Goal: Task Accomplishment & Management: Use online tool/utility

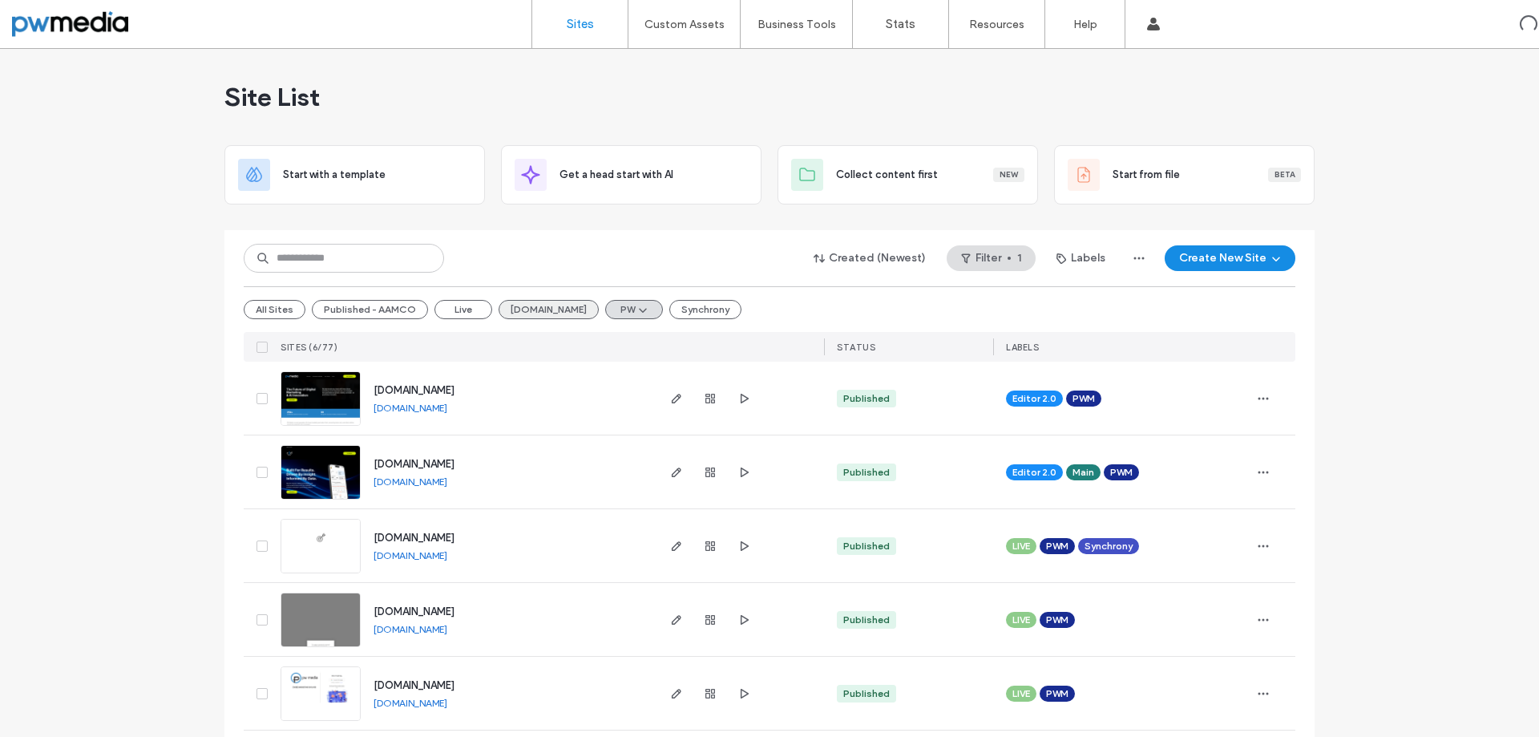
click at [522, 315] on button "[DOMAIN_NAME]" at bounding box center [549, 309] width 100 height 19
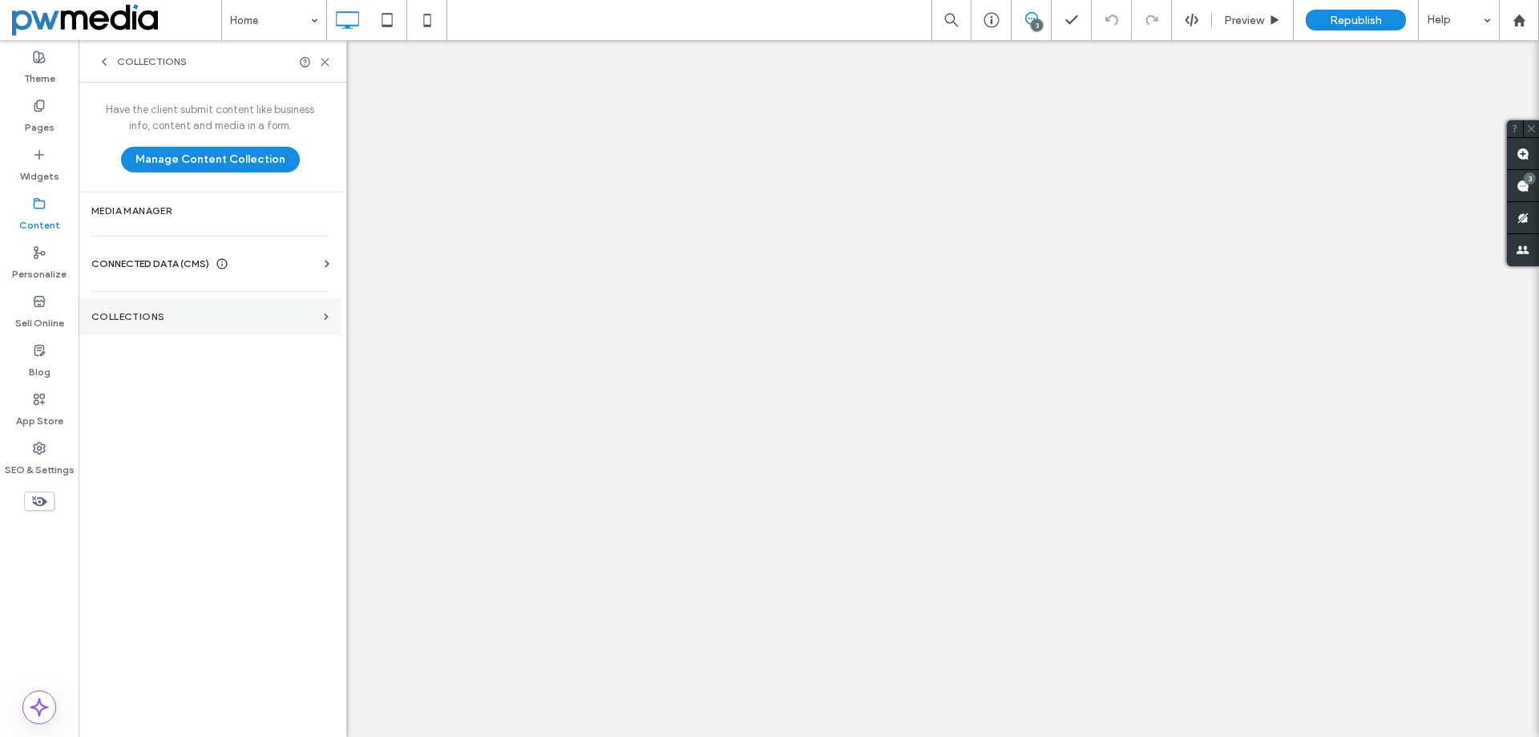
click at [316, 311] on label "Collections" at bounding box center [204, 316] width 226 height 11
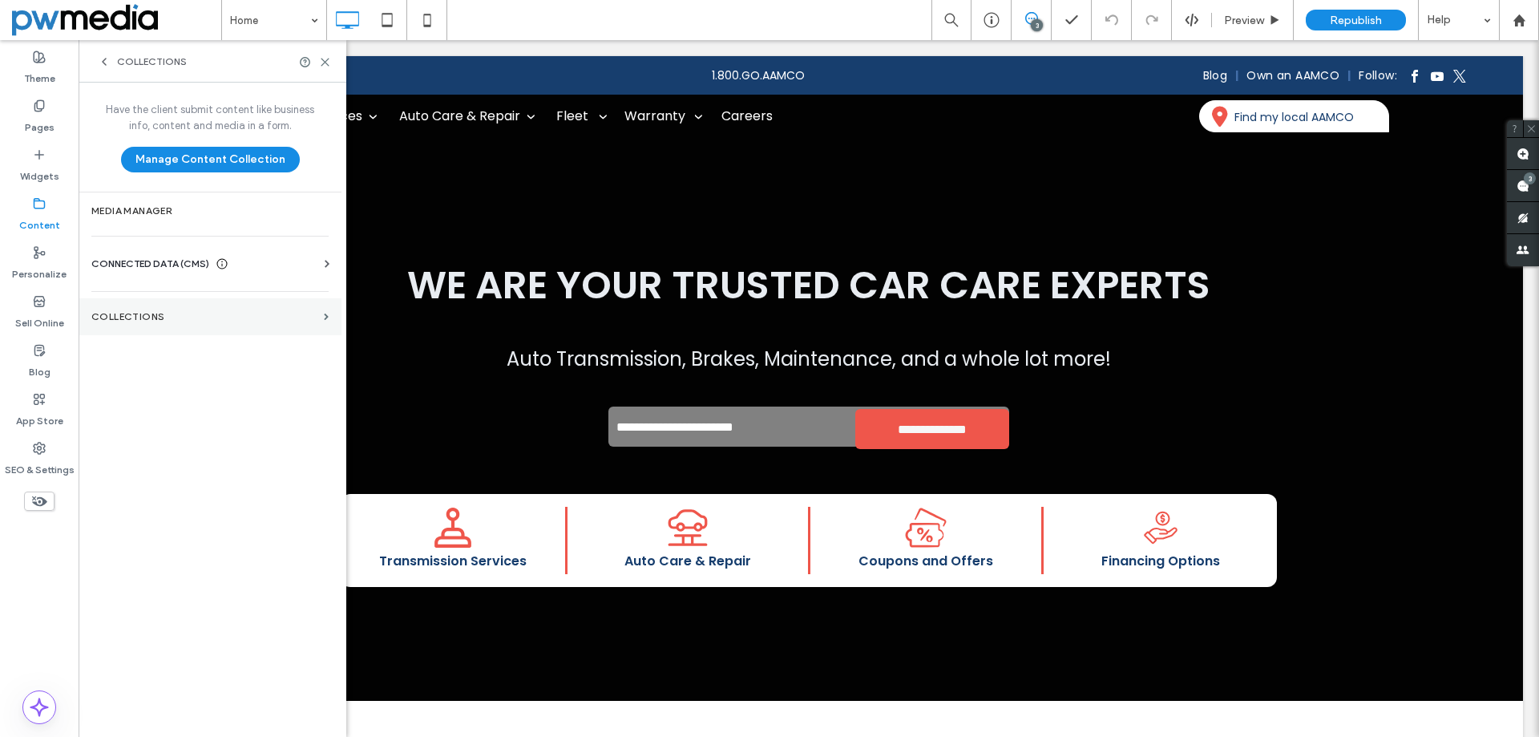
click at [173, 321] on label "Collections" at bounding box center [204, 316] width 226 height 11
click at [326, 319] on span at bounding box center [326, 316] width 5 height 7
click at [228, 318] on label "Collections" at bounding box center [204, 316] width 226 height 11
click at [55, 219] on label "Content" at bounding box center [39, 221] width 41 height 22
click at [164, 313] on label "Collections" at bounding box center [204, 316] width 226 height 11
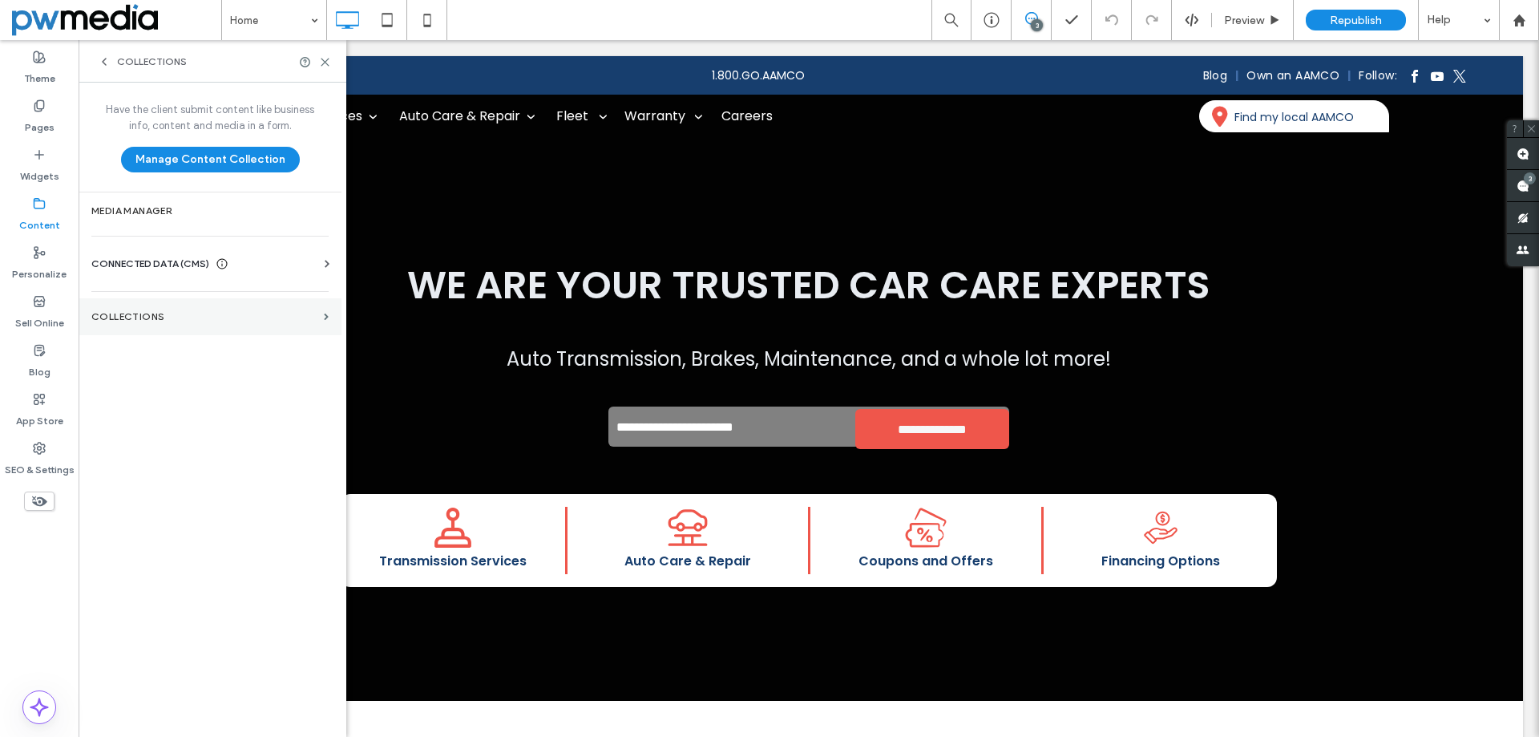
click at [307, 311] on label "Collections" at bounding box center [204, 316] width 226 height 11
click at [161, 261] on span "CONNECTED DATA (CMS)" at bounding box center [150, 264] width 118 height 16
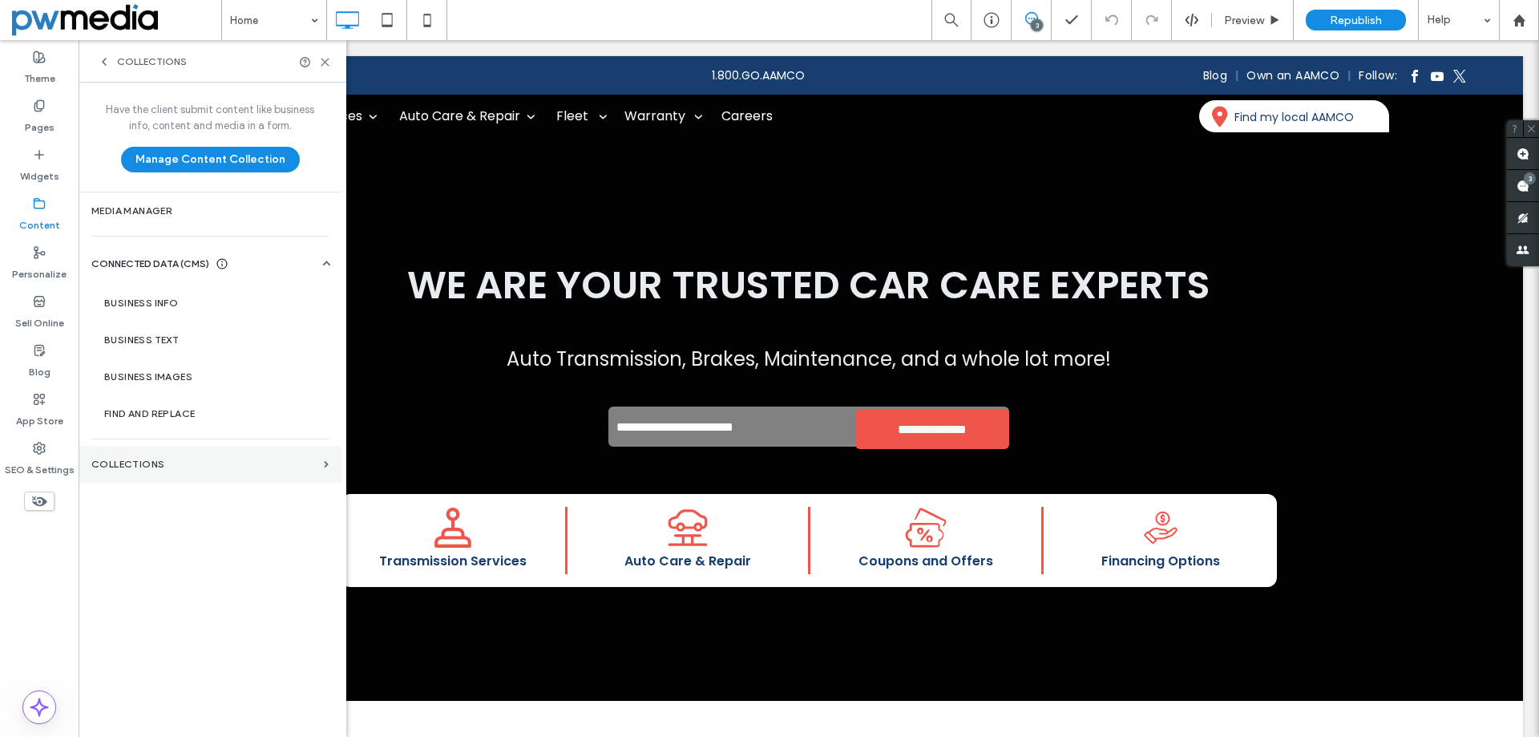
click at [161, 460] on label "Collections" at bounding box center [204, 463] width 226 height 11
click at [40, 172] on label "Widgets" at bounding box center [39, 172] width 39 height 22
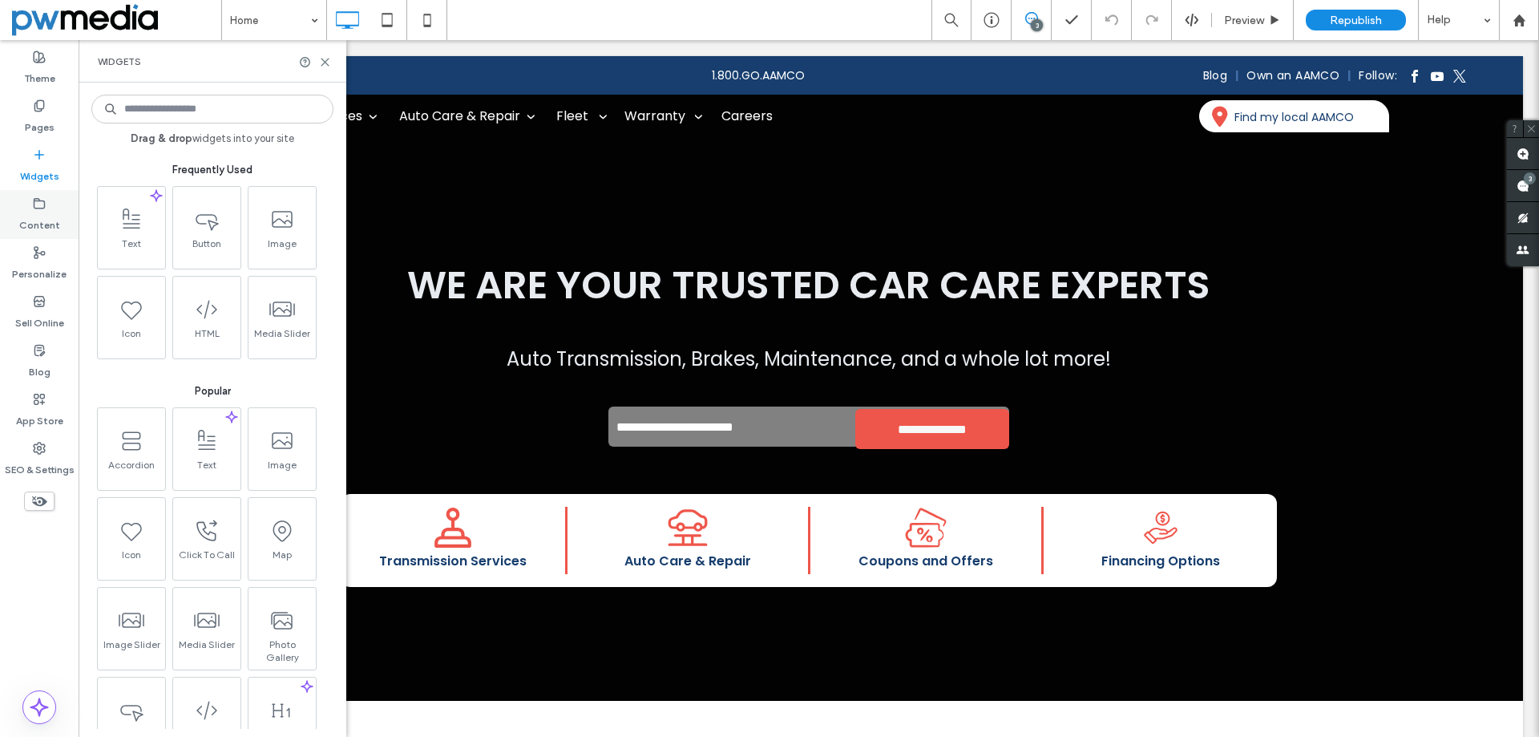
click at [54, 225] on label "Content" at bounding box center [39, 221] width 41 height 22
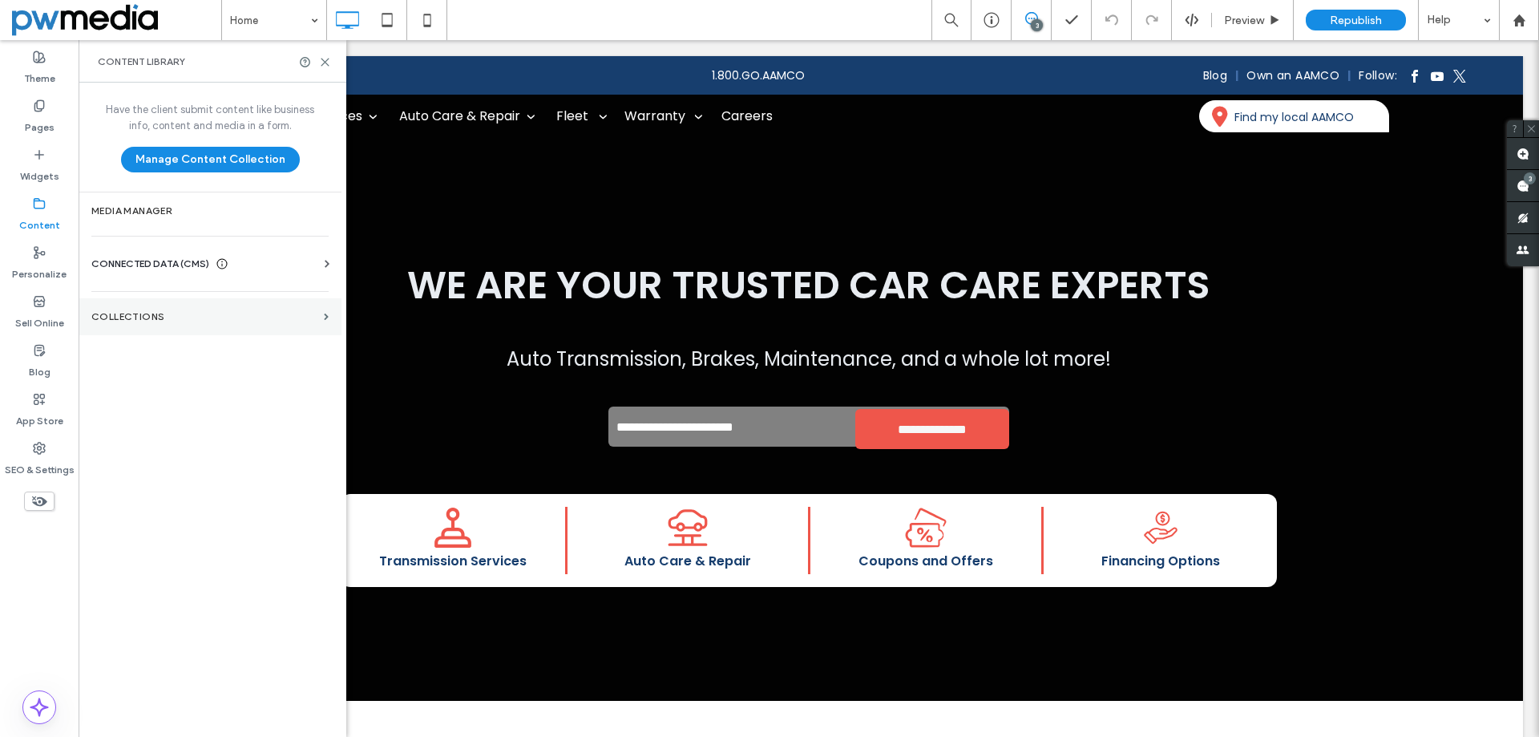
click at [180, 321] on label "Collections" at bounding box center [204, 316] width 226 height 11
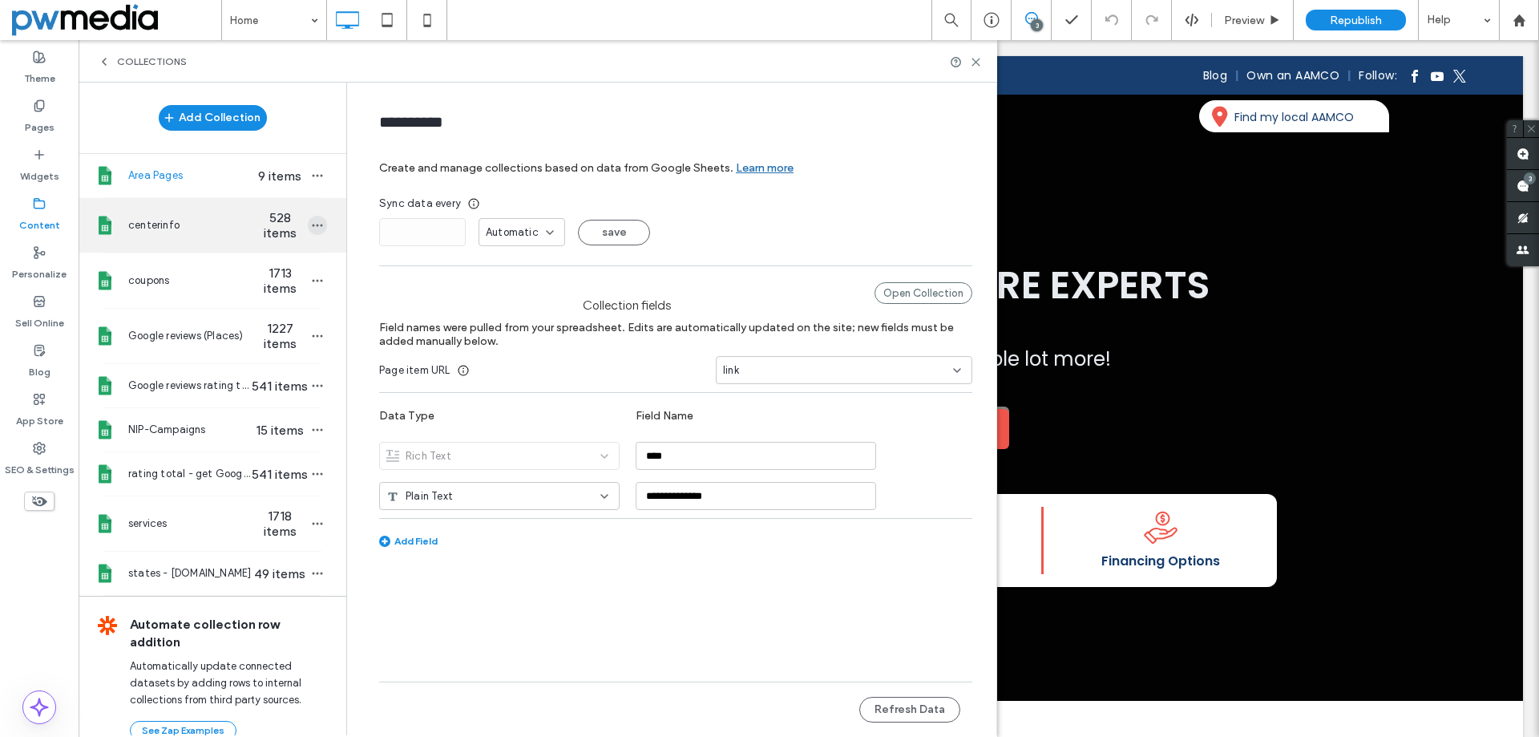
click at [311, 226] on icon "button" at bounding box center [317, 225] width 13 height 13
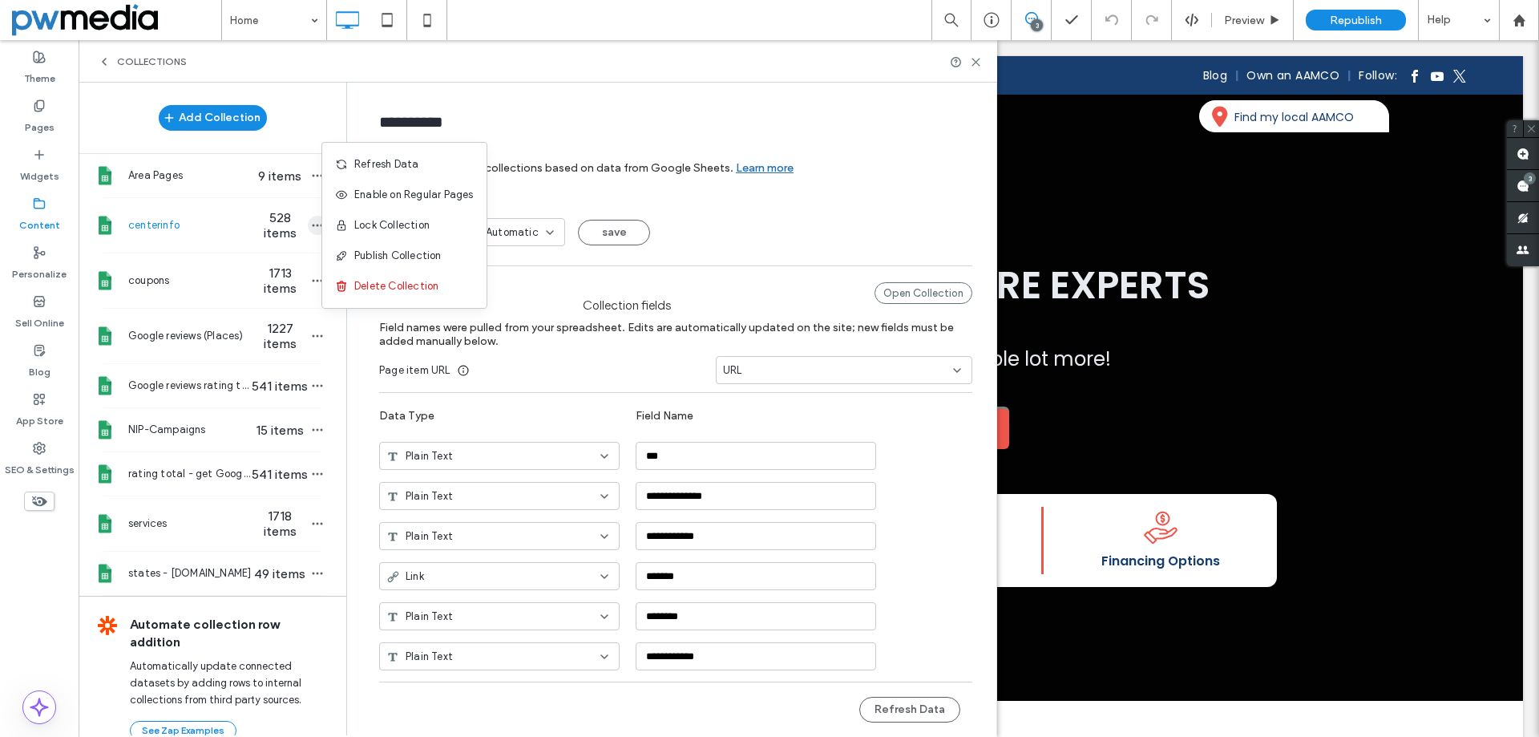
type input "**********"
click at [387, 164] on span "Refresh Data" at bounding box center [386, 164] width 64 height 16
click at [979, 66] on icon at bounding box center [976, 62] width 12 height 12
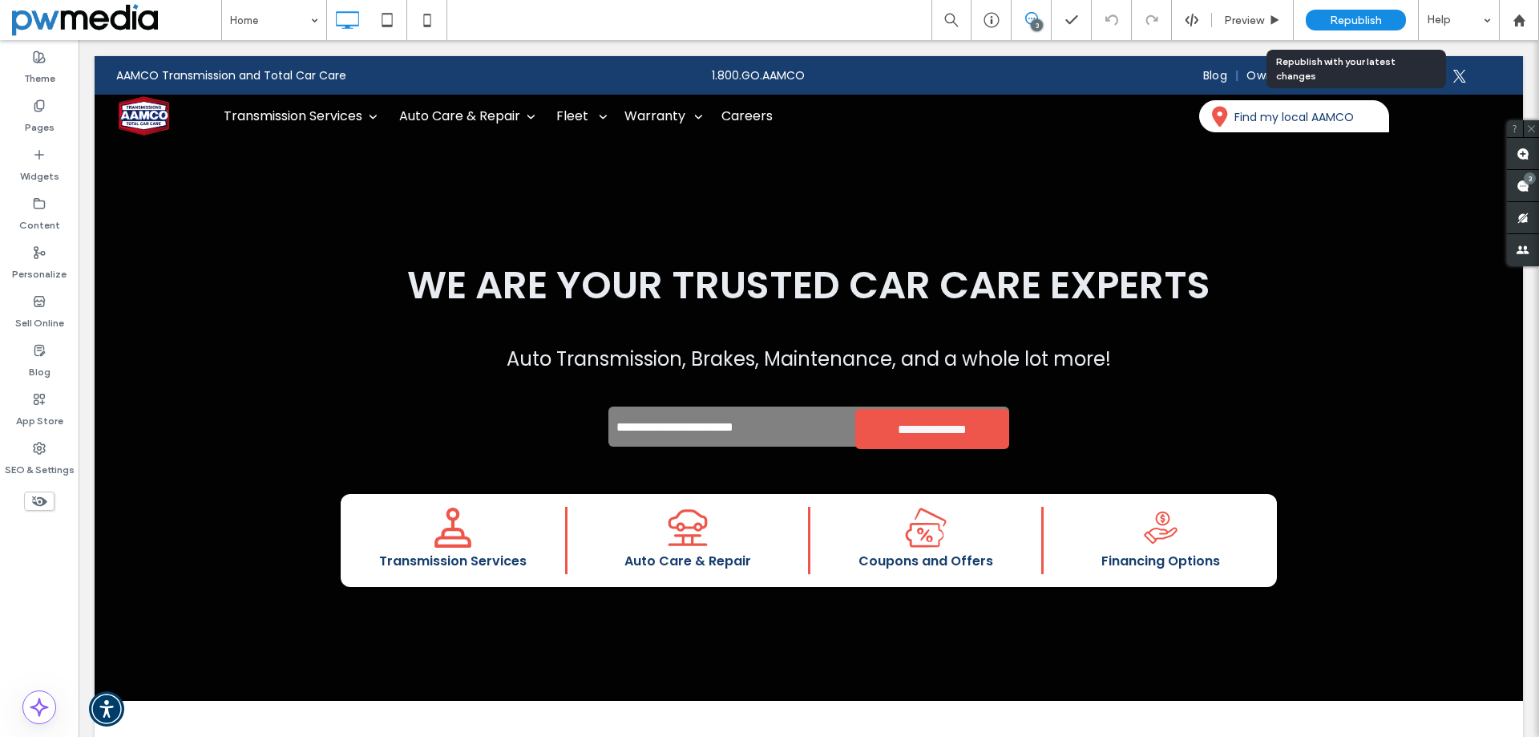
click at [1358, 18] on span "Republish" at bounding box center [1356, 21] width 52 height 14
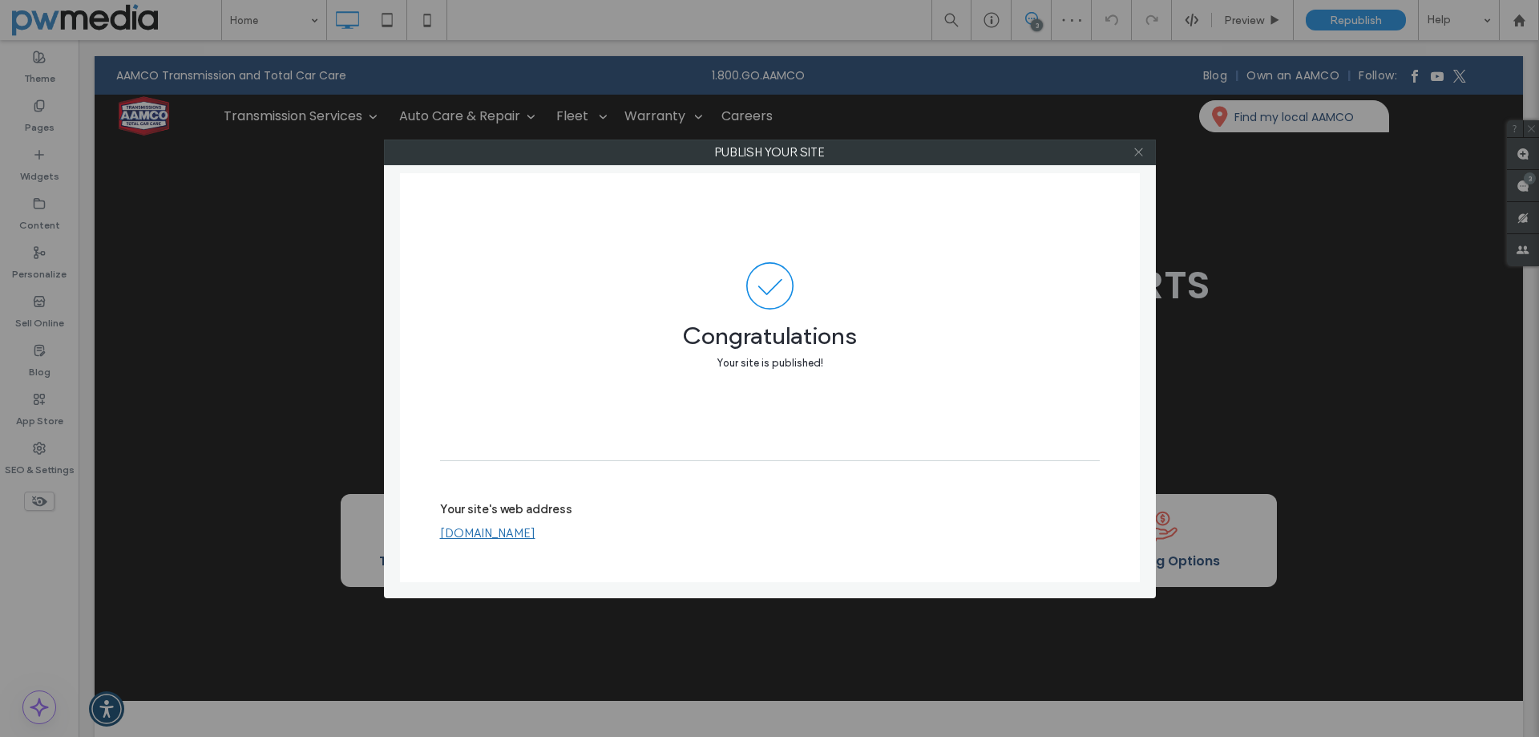
click at [1138, 158] on span at bounding box center [1139, 152] width 12 height 24
